Goal: Information Seeking & Learning: Learn about a topic

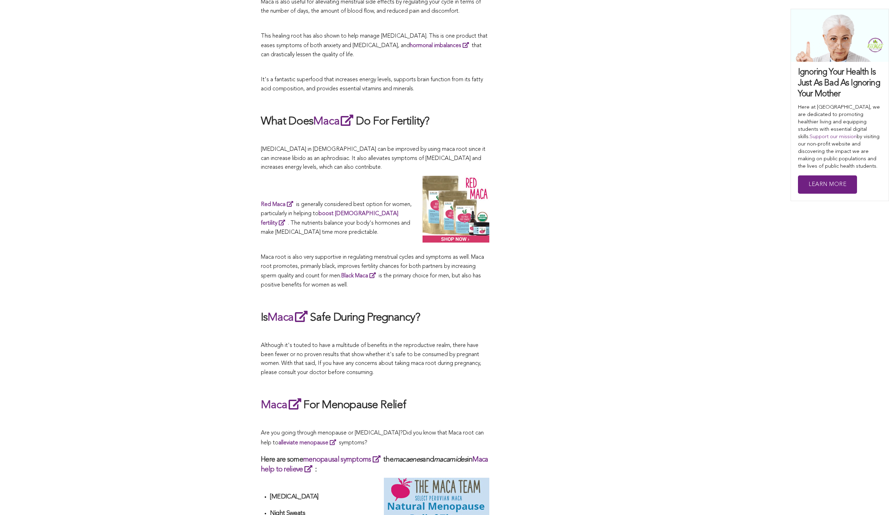
scroll to position [46, 0]
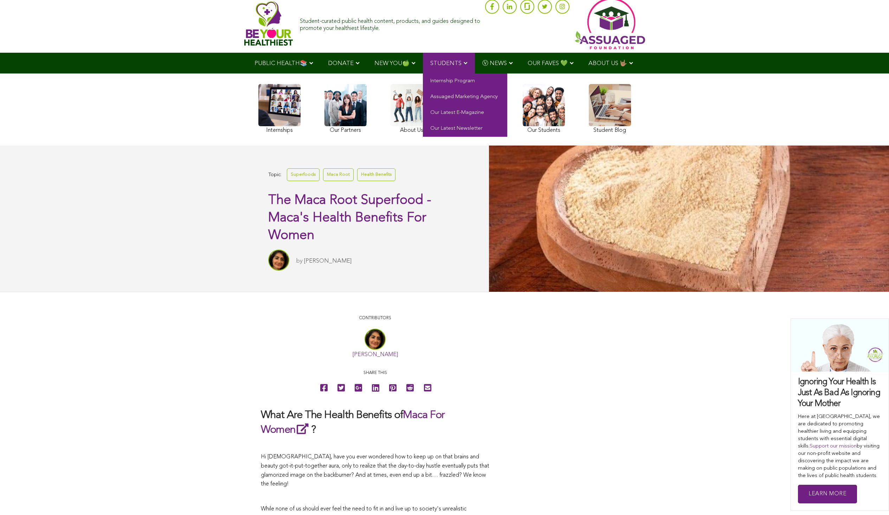
click at [447, 63] on span "STUDENTS" at bounding box center [445, 63] width 31 height 6
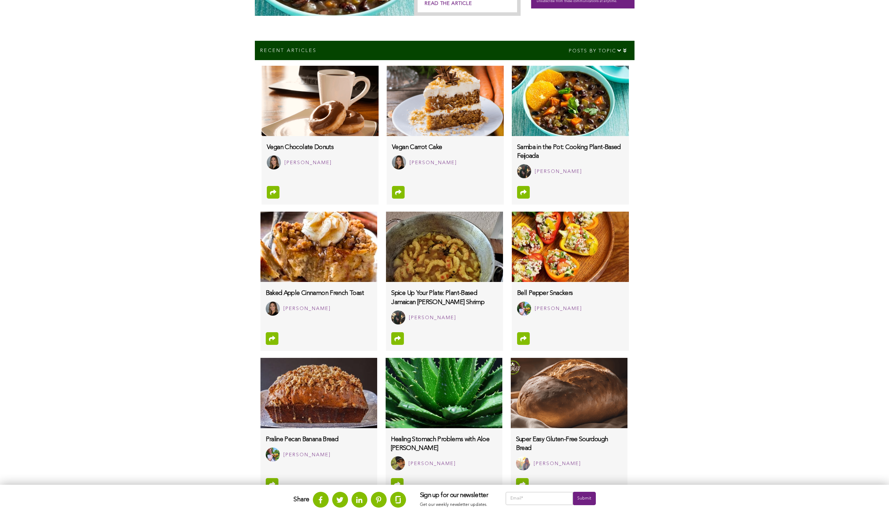
scroll to position [372, 0]
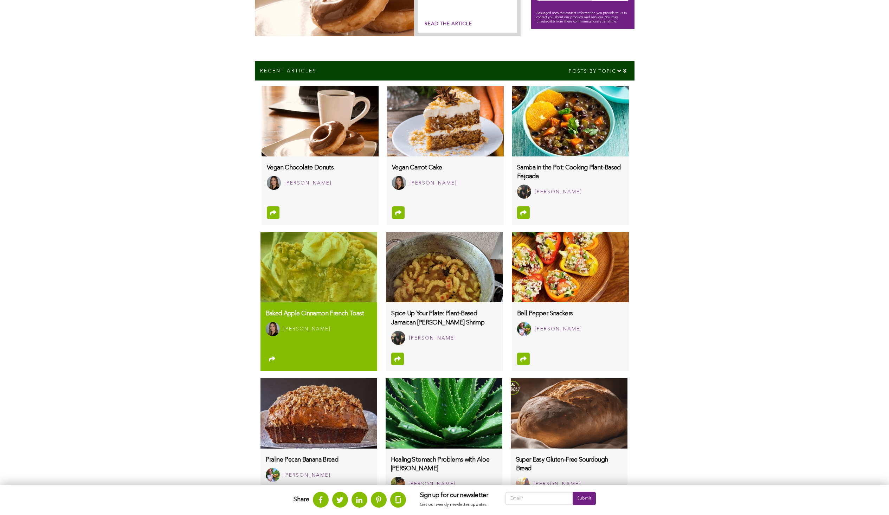
click at [318, 266] on img at bounding box center [318, 267] width 117 height 70
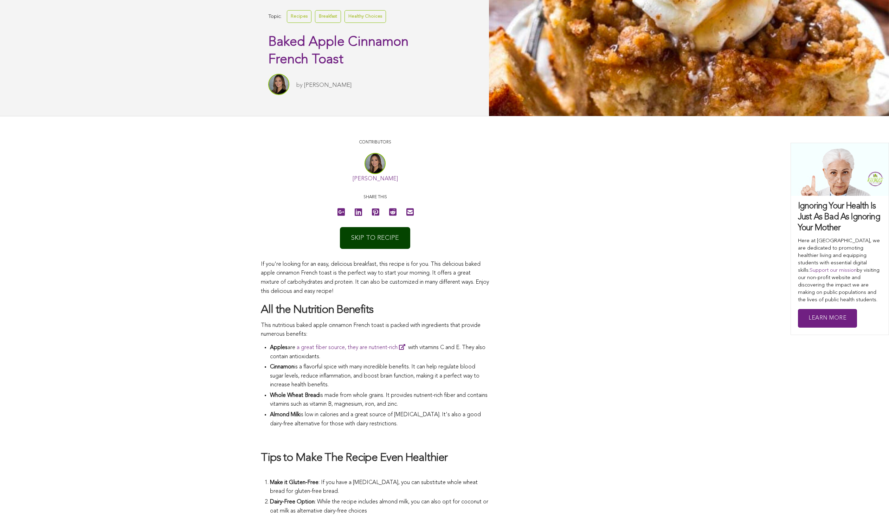
scroll to position [179, 0]
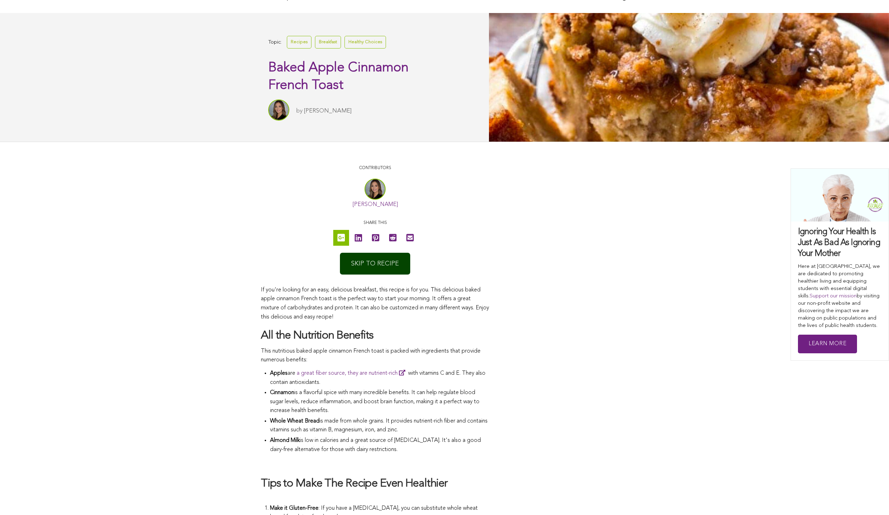
click at [341, 237] on icon at bounding box center [340, 238] width 7 height 16
